Goal: Task Accomplishment & Management: Use online tool/utility

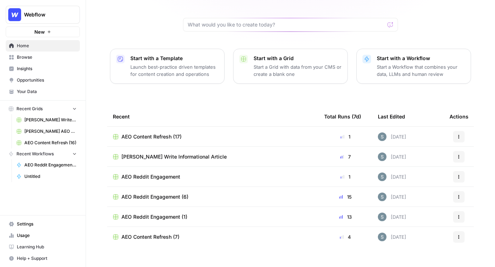
scroll to position [62, 0]
click at [178, 64] on p "Launch best-practice driven templates for content creation and operations" at bounding box center [174, 71] width 88 height 14
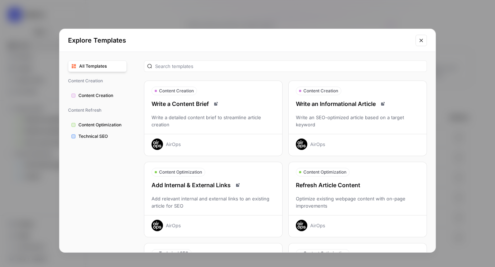
click at [339, 201] on div "Optimize existing webpage content with on-page improvements" at bounding box center [358, 202] width 138 height 14
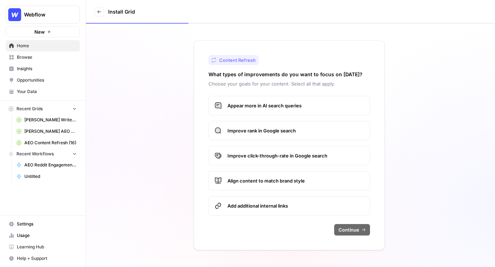
click at [293, 118] on div "Appear more in AI search queries Improve rank in Google search Improve click-th…" at bounding box center [289, 156] width 162 height 120
click at [294, 115] on label "Appear more in AI search queries" at bounding box center [289, 105] width 162 height 19
click at [294, 129] on span "Improve rank in Google search" at bounding box center [295, 130] width 136 height 7
click at [292, 155] on span "Improve click-through-rate in Google search" at bounding box center [295, 155] width 136 height 7
click at [318, 186] on label "Align content to match brand style" at bounding box center [289, 180] width 162 height 19
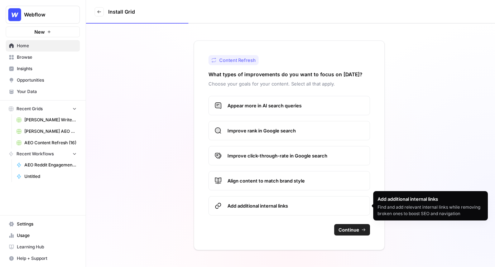
click at [323, 207] on span "Add additional internal links" at bounding box center [295, 205] width 136 height 7
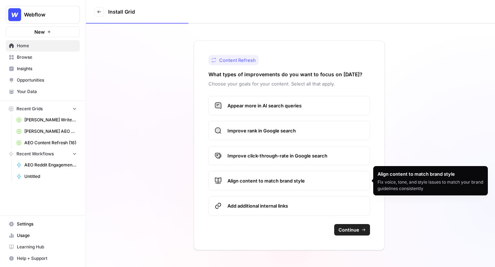
click at [348, 227] on span "Continue" at bounding box center [348, 229] width 21 height 7
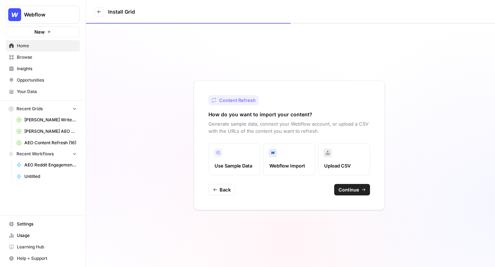
click at [353, 192] on span "Continue" at bounding box center [348, 189] width 21 height 7
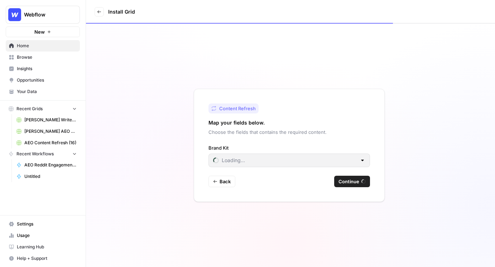
type input "Cluby"
click at [298, 162] on input "Brand Kit" at bounding box center [285, 160] width 144 height 7
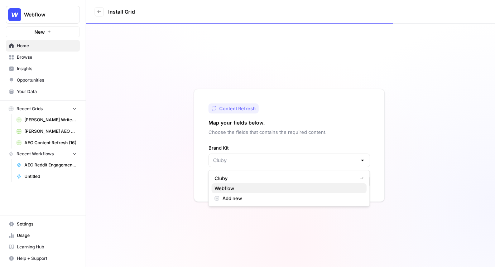
click at [287, 189] on span "Webflow" at bounding box center [288, 188] width 146 height 7
type input "Webflow"
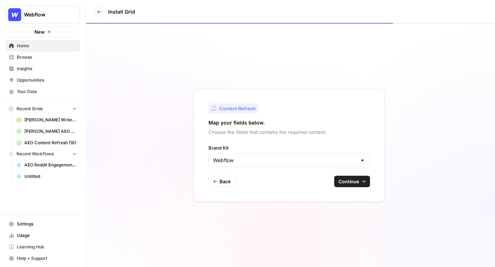
click at [343, 180] on span "Continue" at bounding box center [348, 181] width 21 height 7
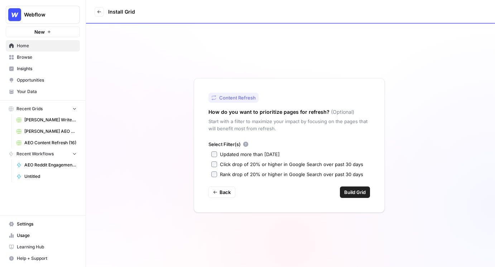
click at [268, 154] on div "Updated more than [DATE]" at bounding box center [250, 154] width 60 height 7
click at [315, 164] on div "Click drop of 20% or higher in Google Search over past 30 days" at bounding box center [291, 164] width 143 height 7
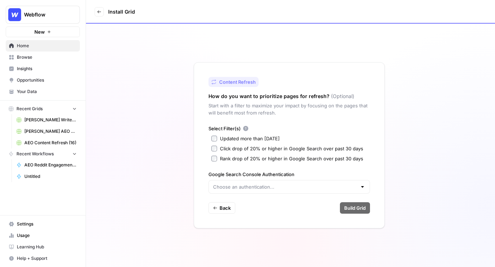
click at [218, 150] on label "Click drop of 20% or higher in Google Search over past 30 days" at bounding box center [289, 148] width 156 height 7
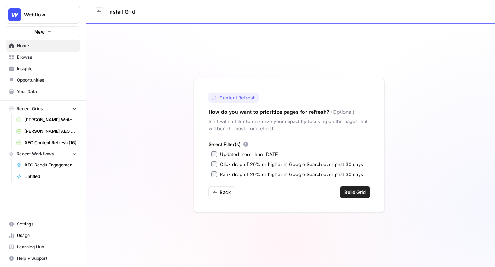
click at [353, 192] on span "Build Grid" at bounding box center [354, 192] width 21 height 7
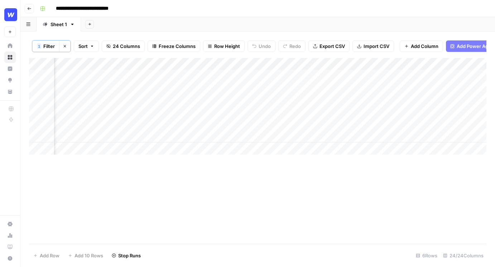
scroll to position [0, 108]
click at [29, 8] on icon "button" at bounding box center [29, 8] width 4 height 4
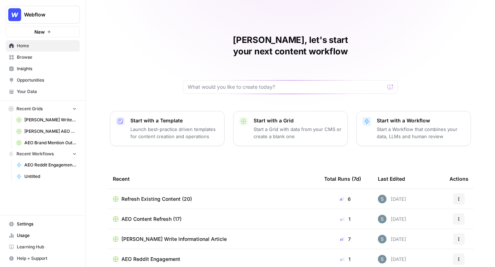
click at [29, 60] on span "Browse" at bounding box center [47, 57] width 60 height 6
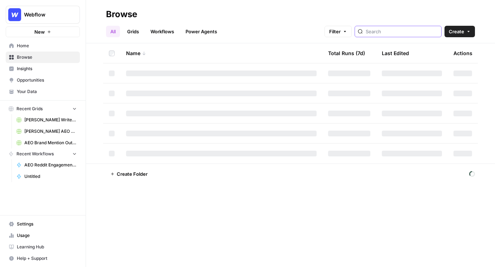
click at [408, 33] on input "search" at bounding box center [402, 31] width 73 height 7
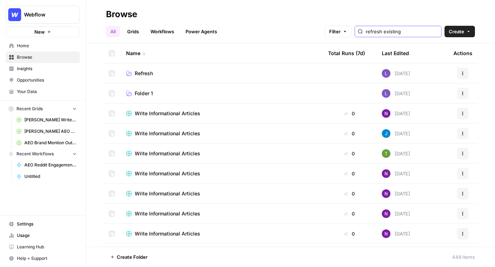
type input "refresh existing"
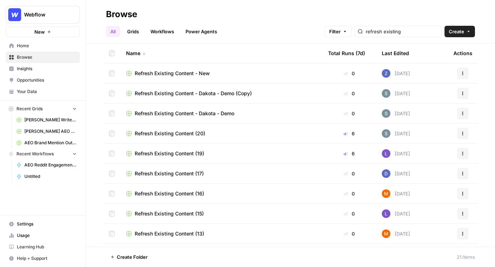
click at [186, 95] on span "Refresh Existing Content - Dakota - Demo (Copy)" at bounding box center [193, 93] width 117 height 7
click at [211, 116] on span "Refresh Existing Content - Dakota - Demo" at bounding box center [185, 113] width 100 height 7
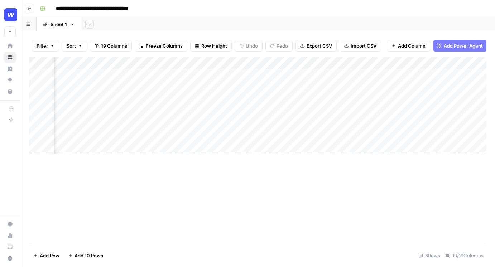
scroll to position [0, 246]
click at [412, 100] on div "Add Column" at bounding box center [257, 105] width 457 height 97
click at [409, 110] on div "Add Column" at bounding box center [257, 105] width 457 height 97
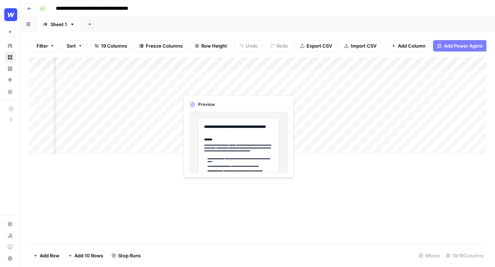
click at [213, 86] on div "Add Column" at bounding box center [257, 105] width 457 height 97
click at [216, 86] on div "Add Column" at bounding box center [257, 105] width 457 height 97
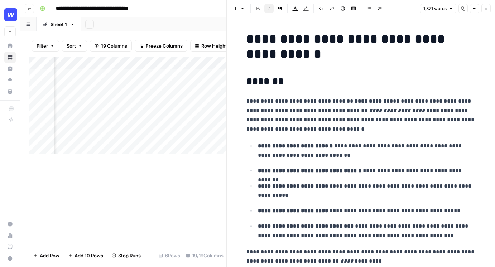
click at [187, 183] on div "Add Column" at bounding box center [127, 150] width 197 height 187
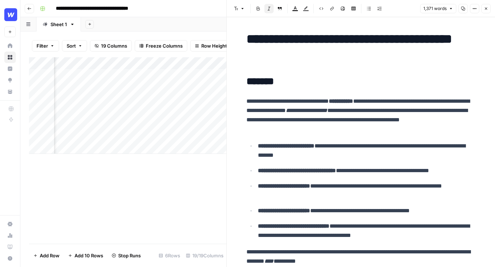
click at [487, 10] on icon "button" at bounding box center [486, 8] width 4 height 4
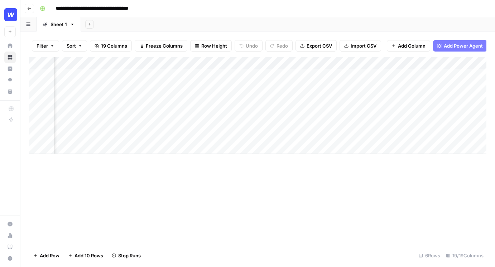
click at [219, 101] on div "Add Column" at bounding box center [257, 105] width 457 height 97
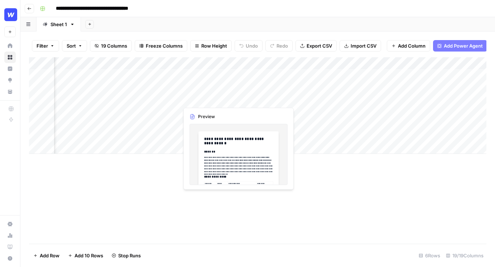
click at [227, 100] on div "Add Column" at bounding box center [257, 105] width 457 height 97
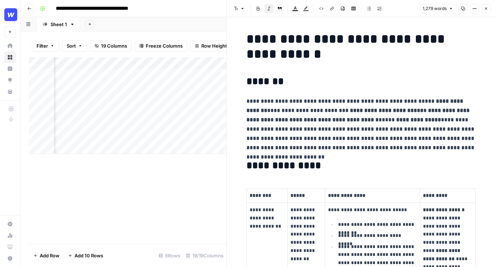
click at [161, 183] on div "Add Column" at bounding box center [127, 150] width 197 height 187
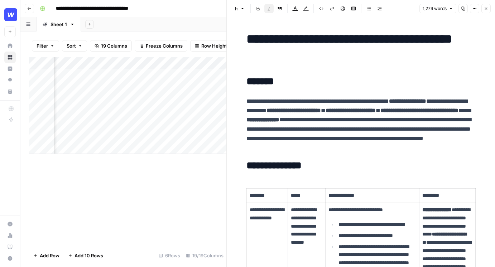
click at [484, 8] on icon "button" at bounding box center [486, 8] width 4 height 4
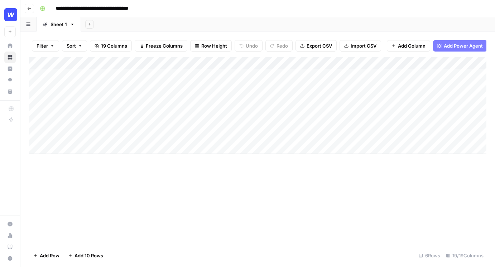
click at [85, 91] on div "Add Column" at bounding box center [257, 105] width 457 height 97
drag, startPoint x: 118, startPoint y: 64, endPoint x: 178, endPoint y: 64, distance: 60.2
click at [178, 64] on div "Add Column" at bounding box center [257, 105] width 457 height 97
click at [140, 87] on div "Add Column" at bounding box center [257, 105] width 457 height 97
click at [156, 87] on input "**********" at bounding box center [114, 89] width 115 height 9
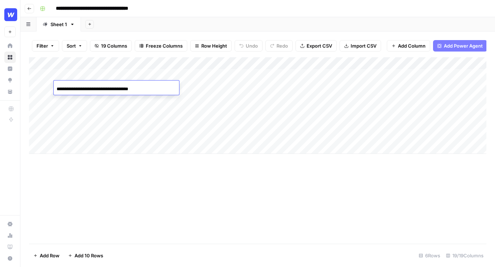
click at [147, 176] on div "Add Column" at bounding box center [257, 150] width 457 height 187
drag, startPoint x: 178, startPoint y: 62, endPoint x: 149, endPoint y: 62, distance: 29.0
click at [149, 62] on div "Add Column" at bounding box center [257, 105] width 457 height 97
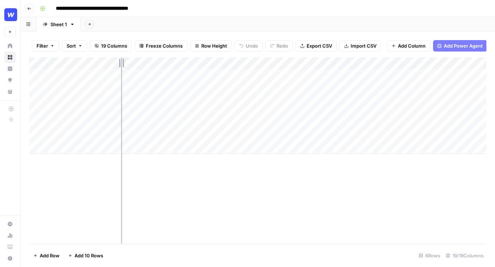
drag, startPoint x: 149, startPoint y: 61, endPoint x: 121, endPoint y: 61, distance: 27.9
click at [121, 61] on div "Add Column" at bounding box center [257, 105] width 457 height 97
click at [289, 123] on div "Add Column" at bounding box center [257, 105] width 457 height 97
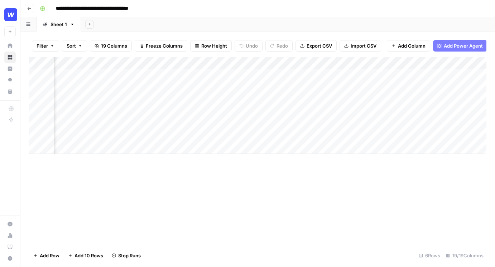
click at [352, 133] on div "Add Column" at bounding box center [257, 105] width 457 height 97
click at [123, 120] on div "Add Column" at bounding box center [257, 105] width 457 height 97
click at [28, 7] on icon "button" at bounding box center [29, 8] width 4 height 4
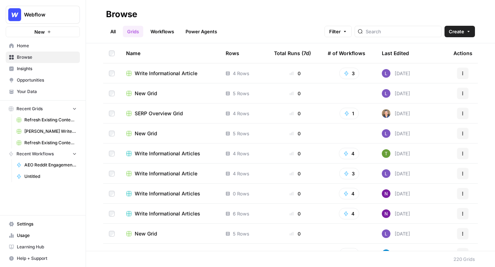
click at [39, 131] on span "[PERSON_NAME] Write Informational Article" at bounding box center [50, 131] width 52 height 6
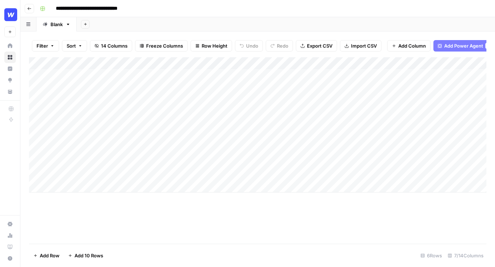
click at [160, 168] on div "Add Column" at bounding box center [257, 124] width 457 height 135
click at [234, 168] on div "Add Column" at bounding box center [257, 124] width 457 height 135
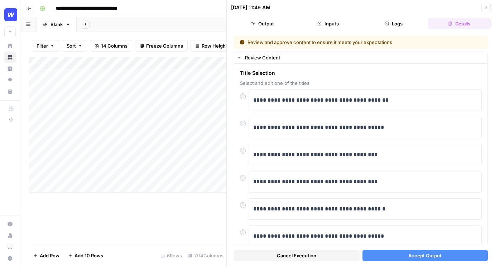
click at [486, 7] on icon "button" at bounding box center [486, 7] width 3 height 3
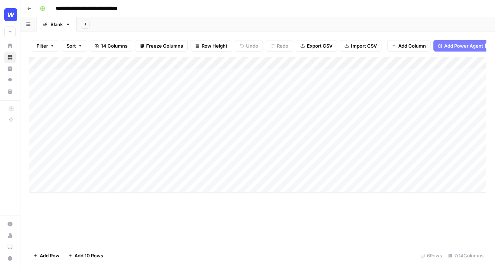
click at [130, 167] on div "Add Column" at bounding box center [257, 124] width 457 height 135
click at [241, 64] on div "Add Column" at bounding box center [257, 124] width 457 height 135
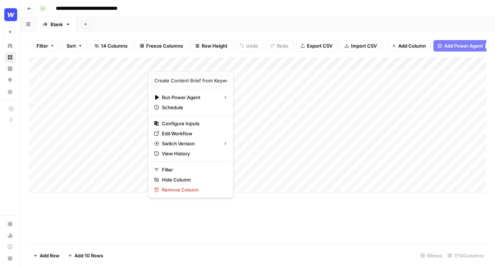
click at [234, 214] on div "Add Column" at bounding box center [257, 150] width 457 height 187
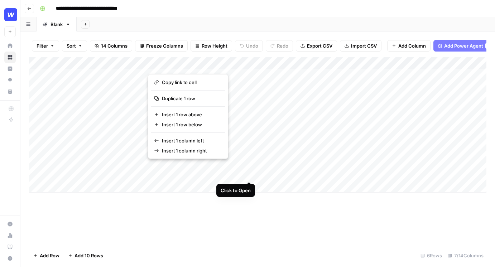
click at [248, 167] on div "Add Column" at bounding box center [257, 150] width 457 height 187
click at [141, 208] on div "Add Column" at bounding box center [257, 150] width 457 height 187
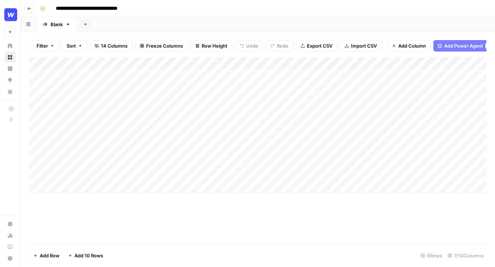
click at [104, 186] on div "Add Column" at bounding box center [257, 124] width 457 height 135
type textarea "**********"
click at [232, 229] on div "Add Column" at bounding box center [257, 150] width 457 height 187
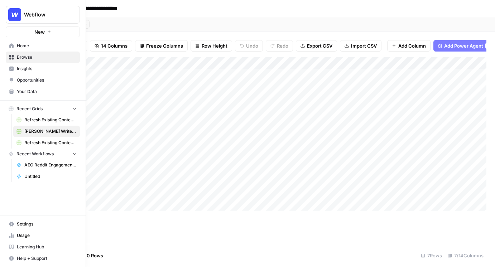
click at [9, 43] on icon at bounding box center [11, 45] width 5 height 5
